Goal: Ask a question

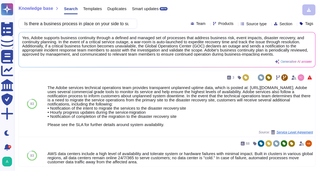
click at [77, 26] on input "Is there a business process in place on your side to support the application if…" at bounding box center [77, 24] width 110 height 10
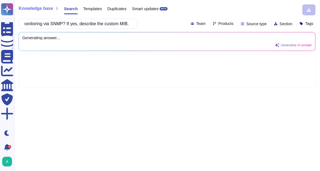
type input "Is the solution compatible with monitoring via SNMP? If yes, describe the custo…"
click at [218, 24] on span "Products" at bounding box center [225, 24] width 15 height 4
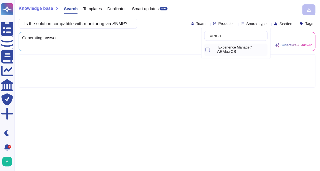
click at [242, 49] on div "AEMaaCS" at bounding box center [241, 51] width 48 height 5
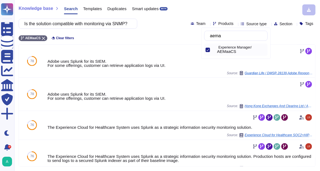
scroll to position [175, 0]
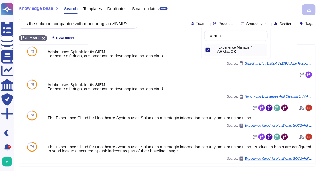
type input "aema"
click at [60, 24] on input "Is the solution compatible with monitoring via SNMP? If yes, describe the custo…" at bounding box center [77, 24] width 110 height 10
paste input "What are the licensing options and associated costs of the AI software?"
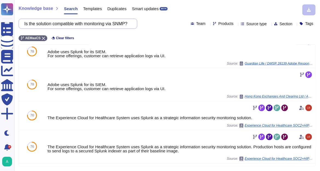
scroll to position [0, 0]
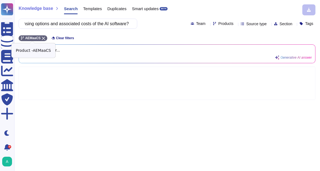
click at [42, 38] on icon at bounding box center [43, 38] width 3 height 3
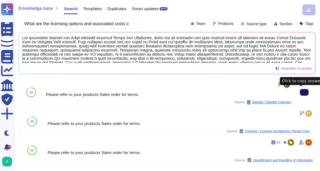
click at [300, 91] on button at bounding box center [304, 92] width 9 height 7
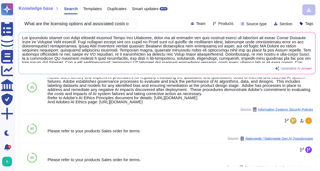
scroll to position [109, 0]
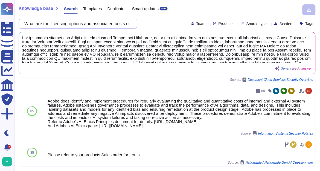
click at [119, 26] on input "What are the licensing options and associated costs of the AI software?" at bounding box center [77, 24] width 110 height 10
paste input "Are there additional costs associated with running this architecture at scal"
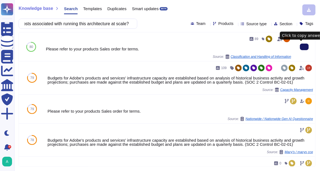
scroll to position [0, 0]
click at [304, 47] on icon at bounding box center [304, 47] width 0 height 0
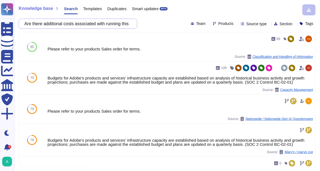
click at [126, 24] on input "Are there additional costs associated with running this architecture at scale?" at bounding box center [77, 24] width 110 height 10
paste input "Is the space required for the transaction log greater than 30% of the data spac"
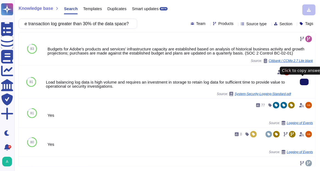
type input "Is the space required for the transaction log greater than 30% of the data spac…"
click at [304, 82] on icon at bounding box center [304, 82] width 0 height 0
